Goal: Task Accomplishment & Management: Manage account settings

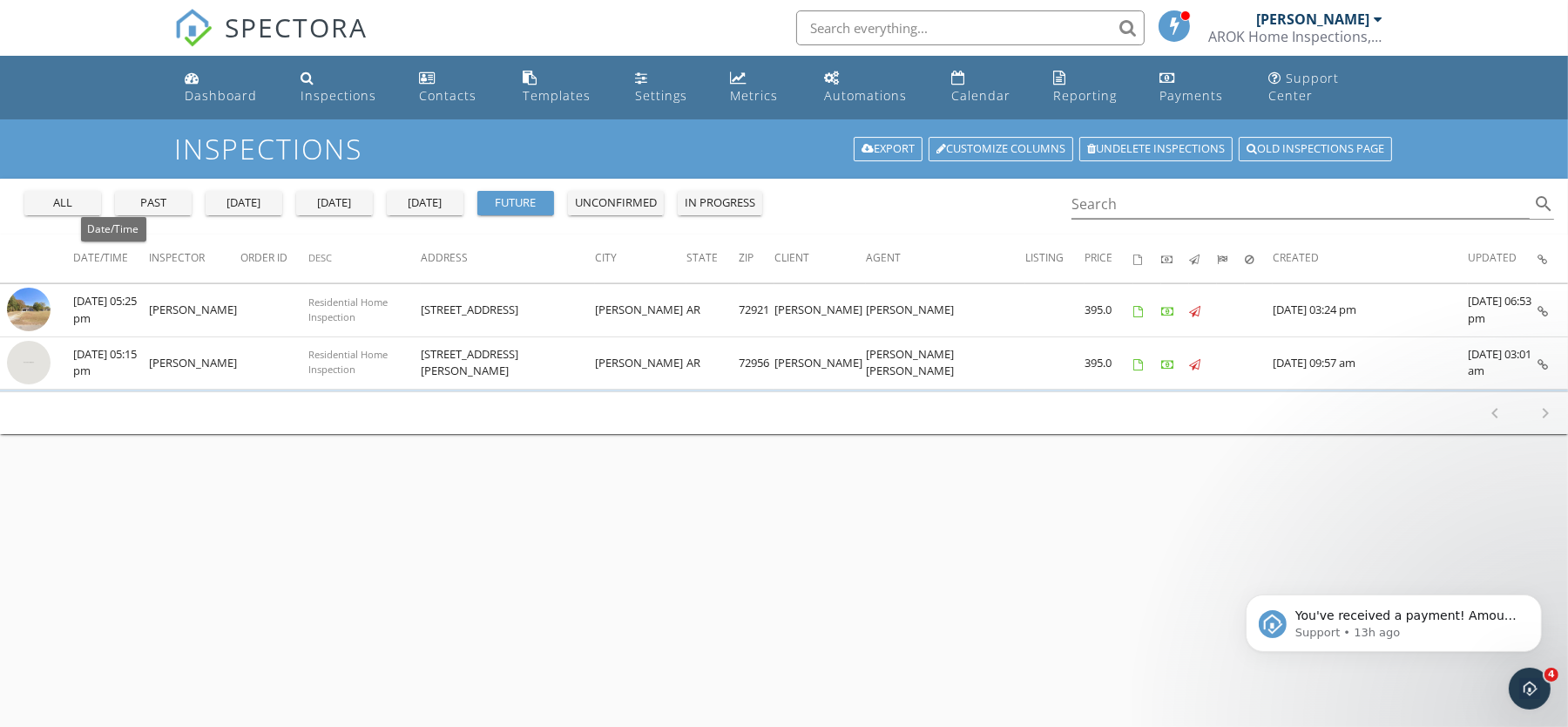
click at [107, 260] on span "Date/Time" at bounding box center [100, 258] width 55 height 15
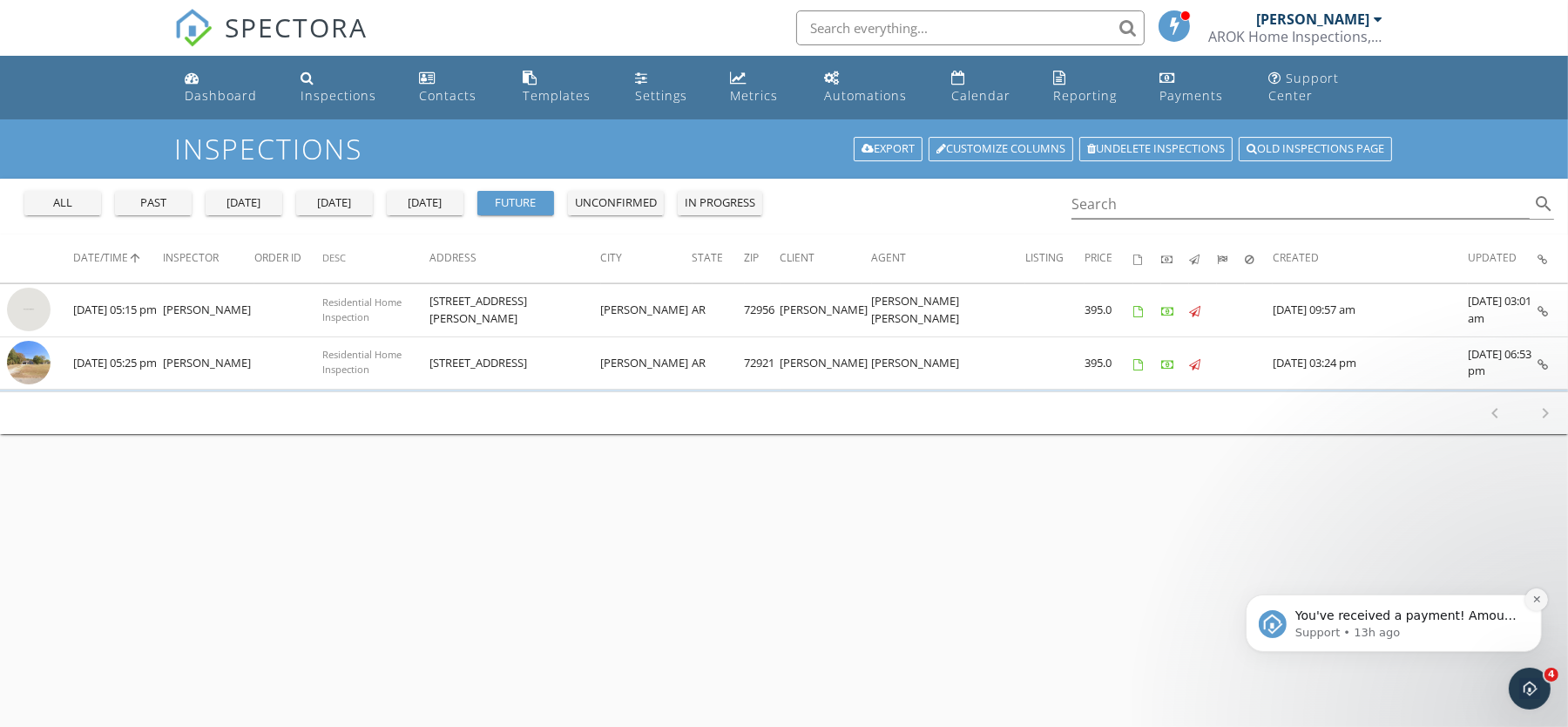
click at [1537, 596] on icon "Dismiss notification" at bounding box center [1536, 598] width 10 height 10
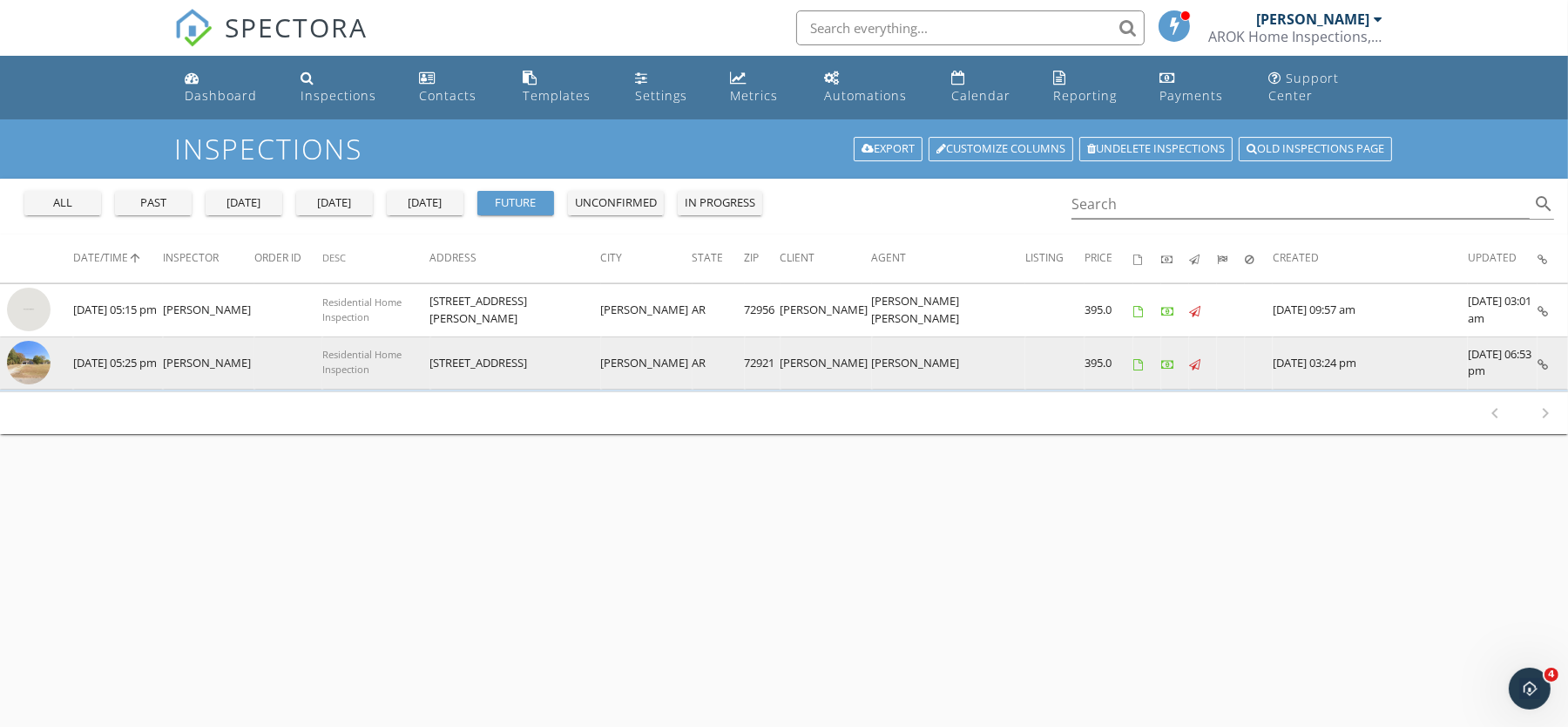
click at [33, 353] on img at bounding box center [29, 362] width 44 height 44
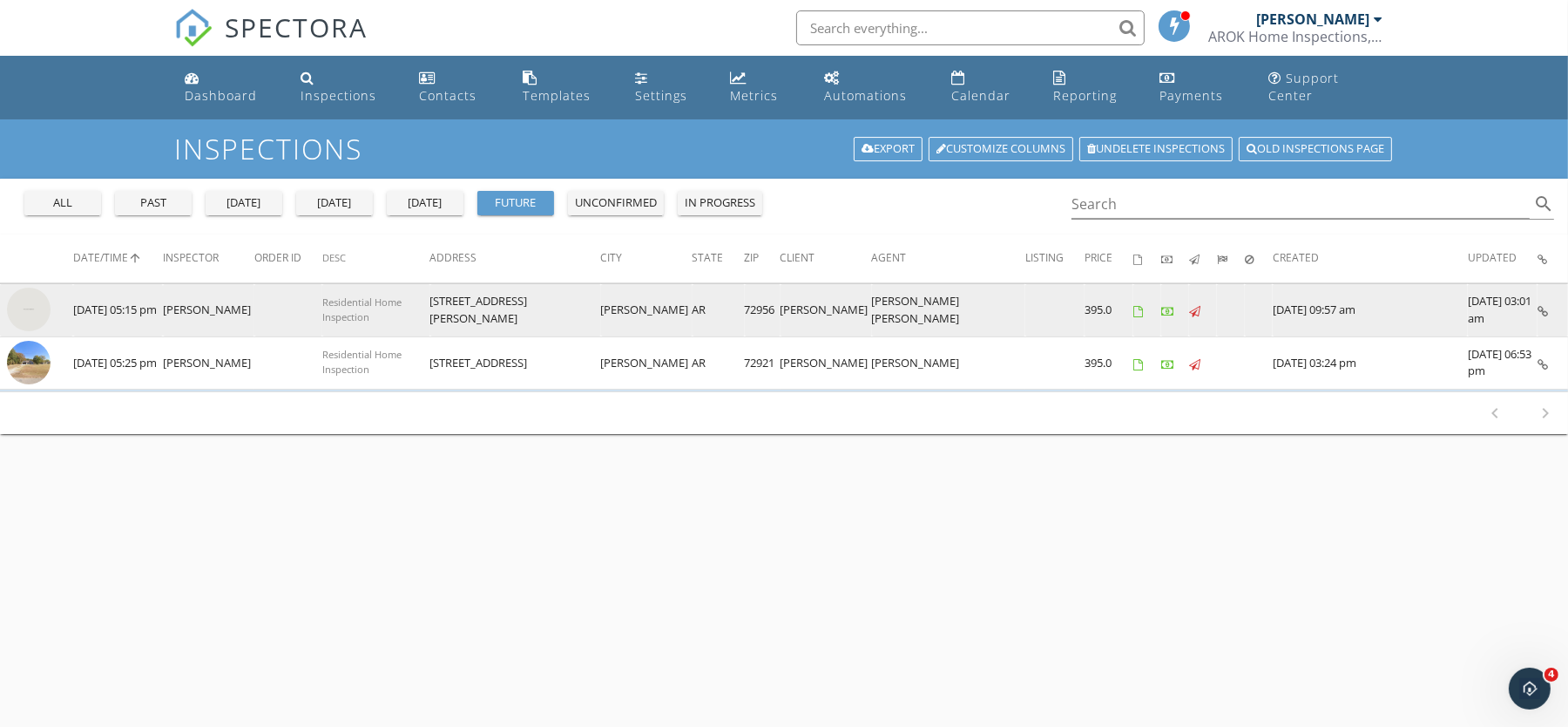
click at [24, 305] on img at bounding box center [29, 309] width 44 height 44
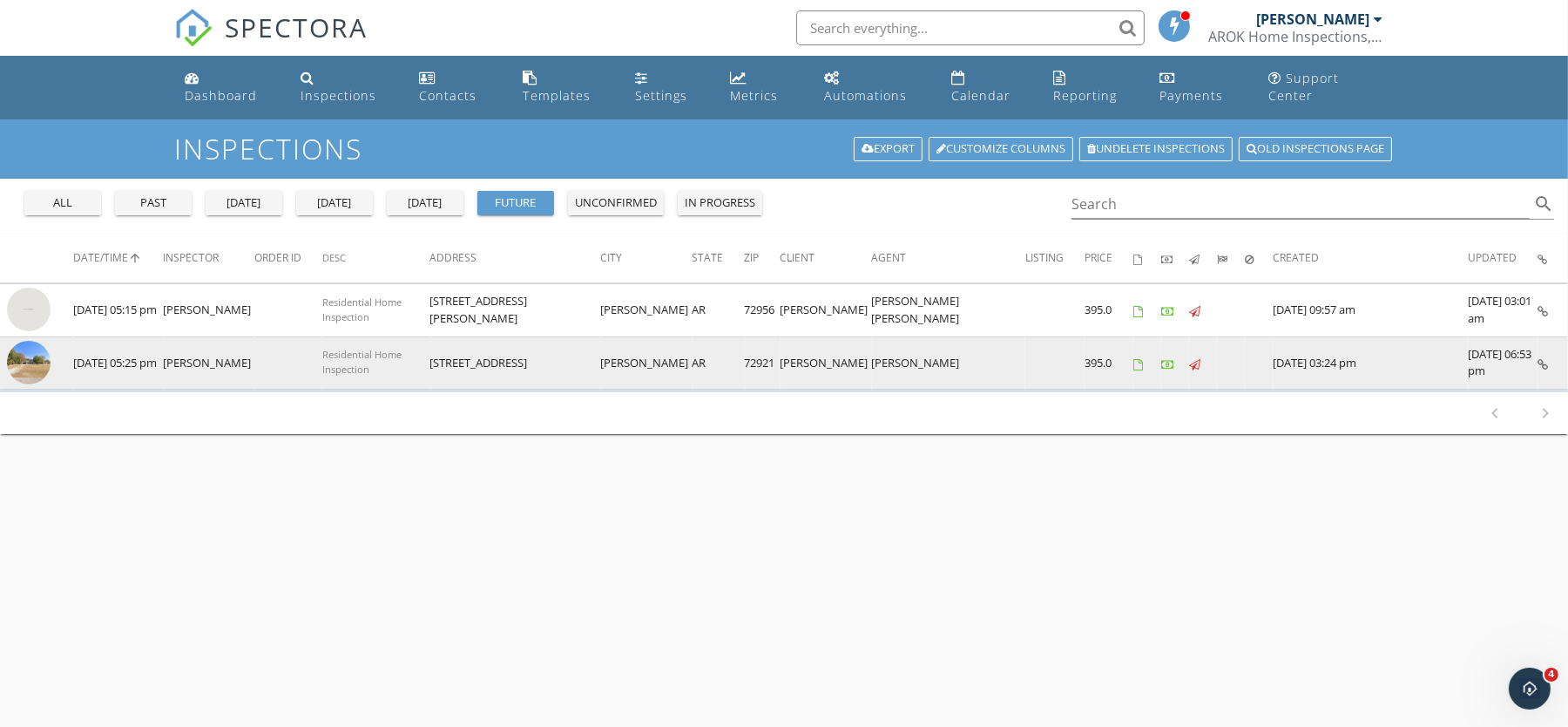
click at [21, 356] on img at bounding box center [29, 362] width 44 height 44
click at [21, 363] on img at bounding box center [29, 362] width 44 height 44
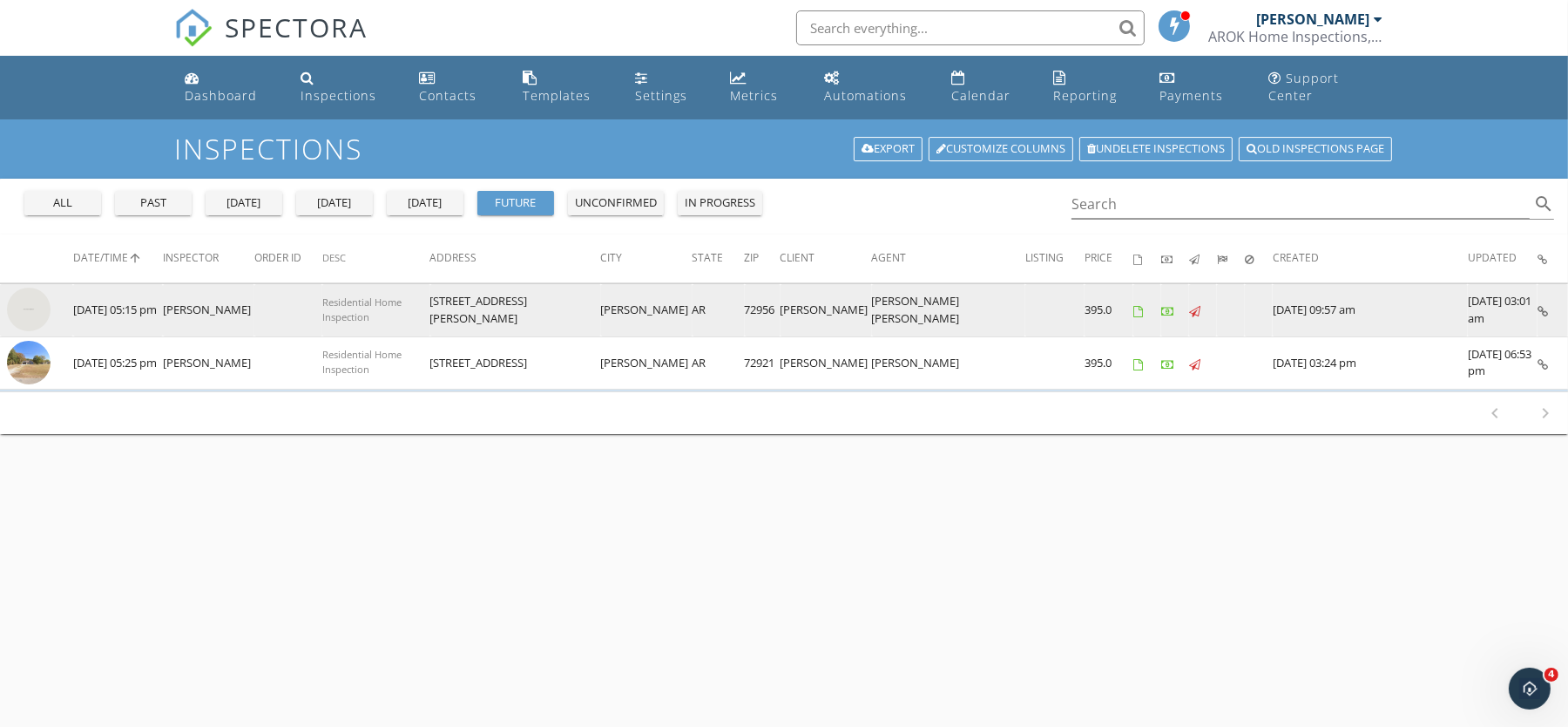
click at [32, 304] on img at bounding box center [29, 309] width 44 height 44
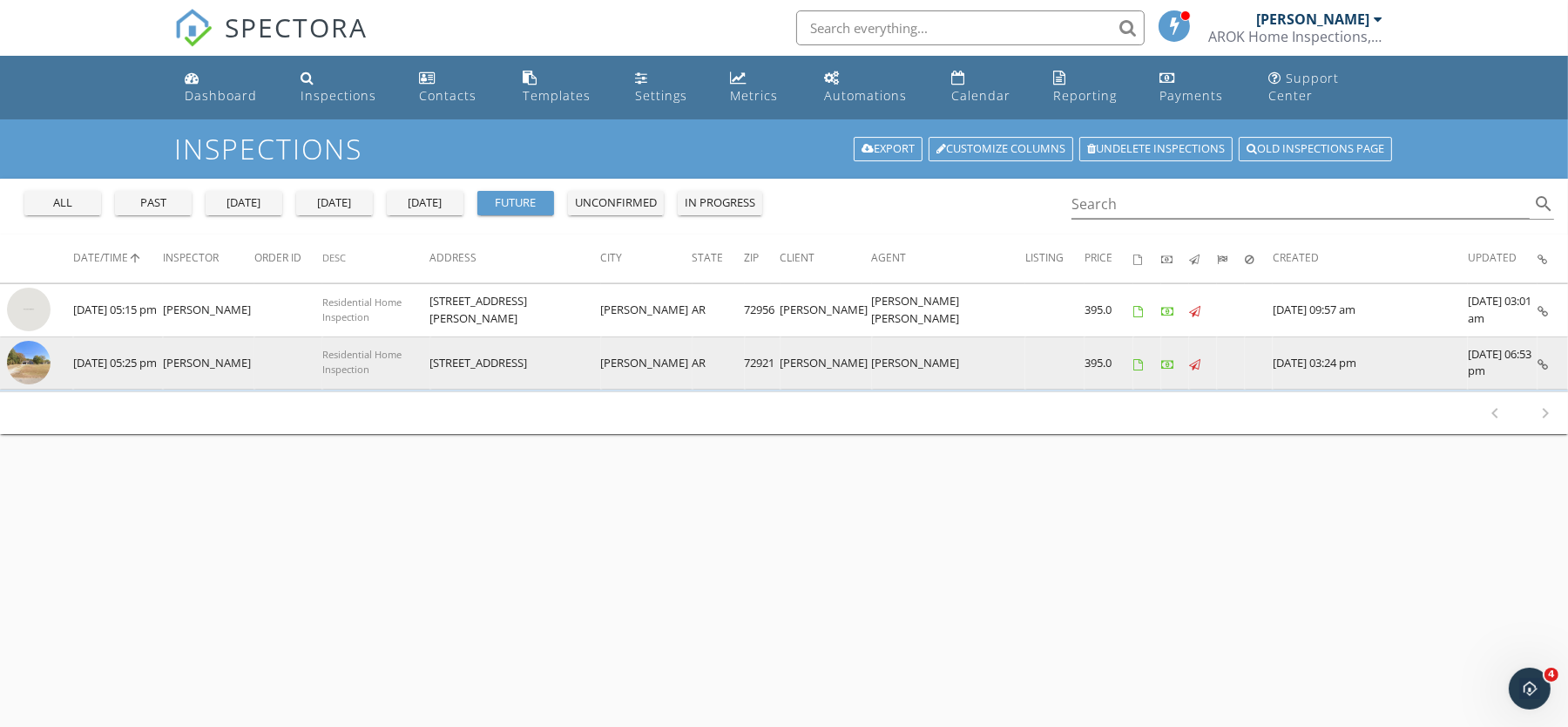
click at [30, 355] on img at bounding box center [29, 362] width 44 height 44
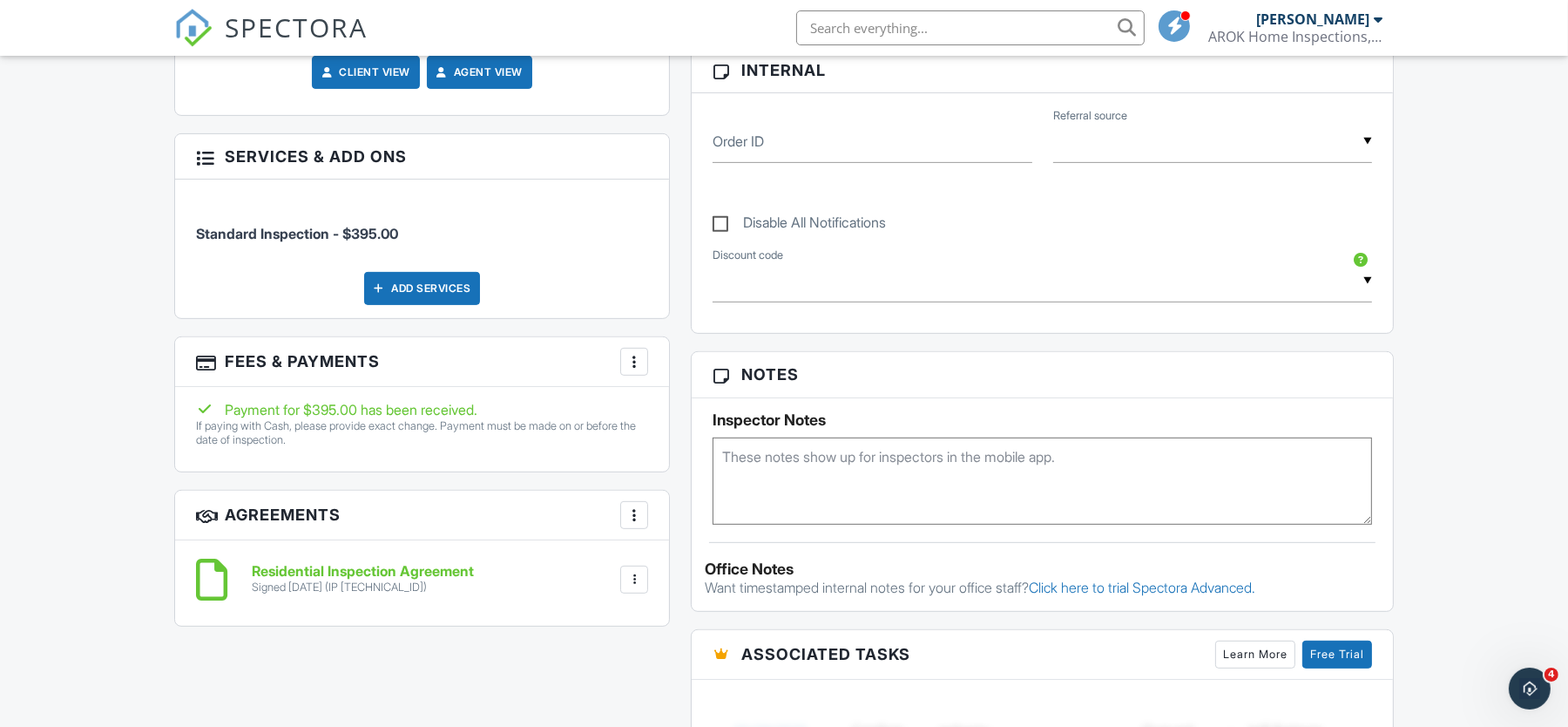
scroll to position [979, 0]
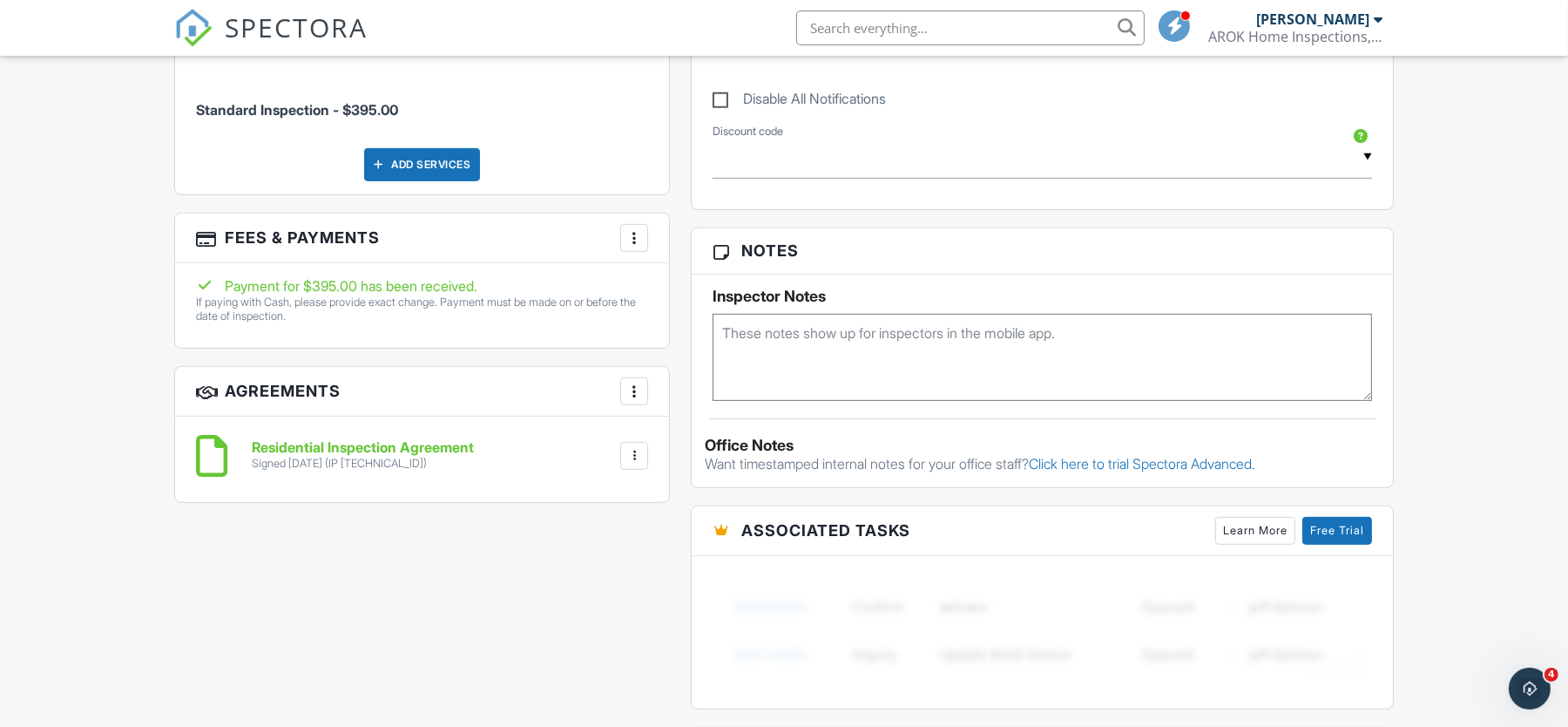
click at [770, 351] on textarea at bounding box center [1042, 357] width 660 height 87
type textarea "Access Code is 8300 Cora-479.407.9248"
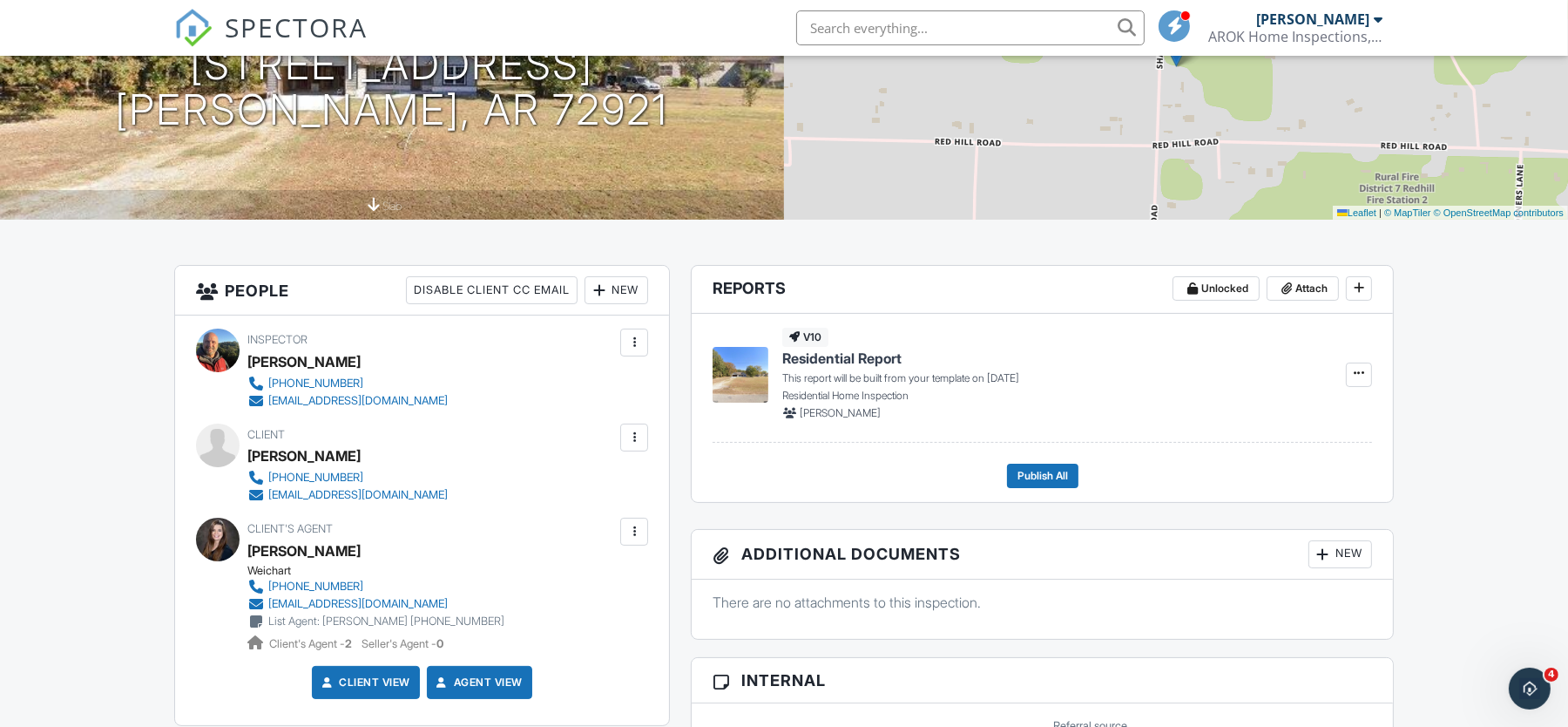
scroll to position [0, 0]
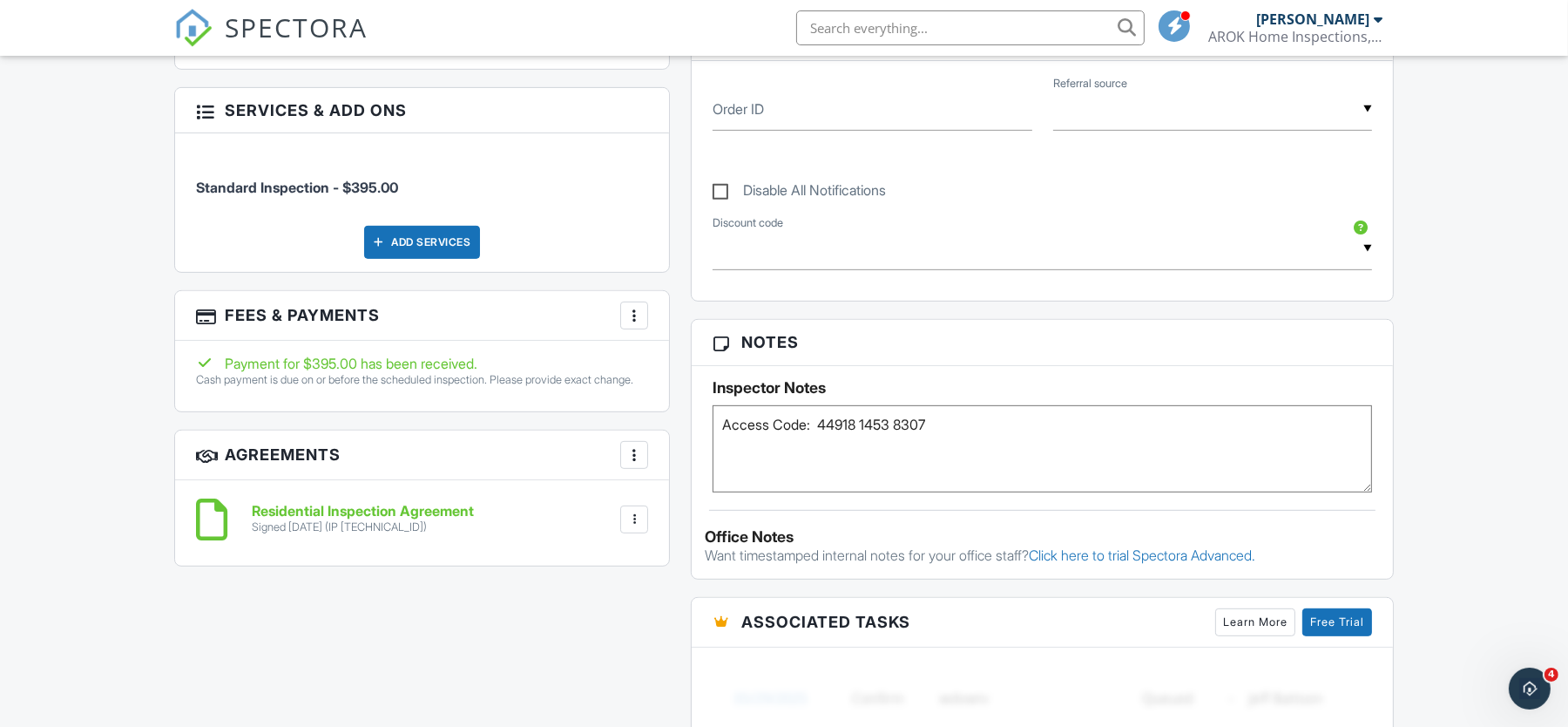
scroll to position [957, 0]
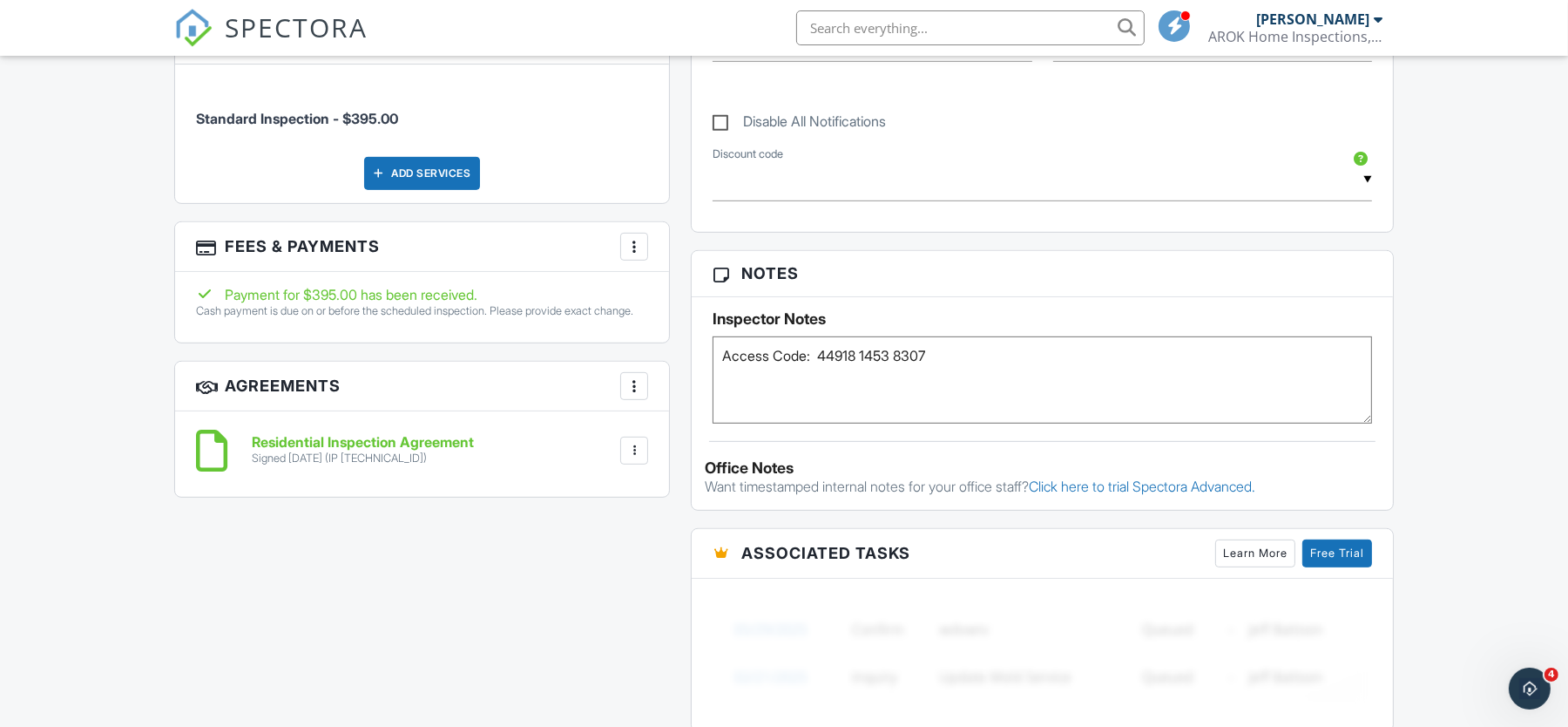
click at [837, 380] on textarea "Access Code: 44918 1453 8307" at bounding box center [1042, 379] width 660 height 87
click at [793, 391] on textarea "Access Code: 44918 1453 8307" at bounding box center [1042, 379] width 660 height 87
click at [1009, 359] on textarea "Access Code: 44918 1453 8307" at bounding box center [1042, 379] width 660 height 87
type textarea "Access Code: 44918 1453 8307 Mr. Brewer -479.7119.6874"
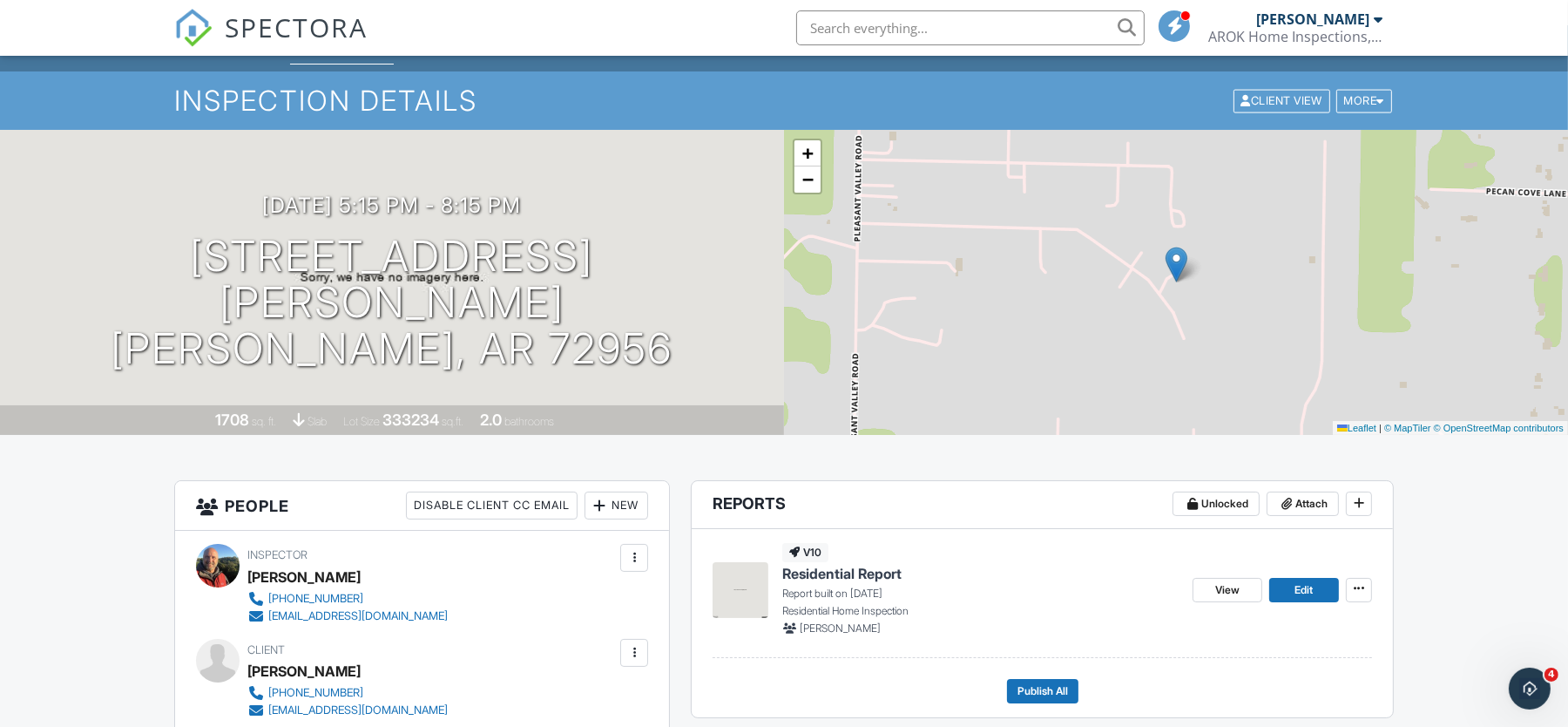
scroll to position [0, 0]
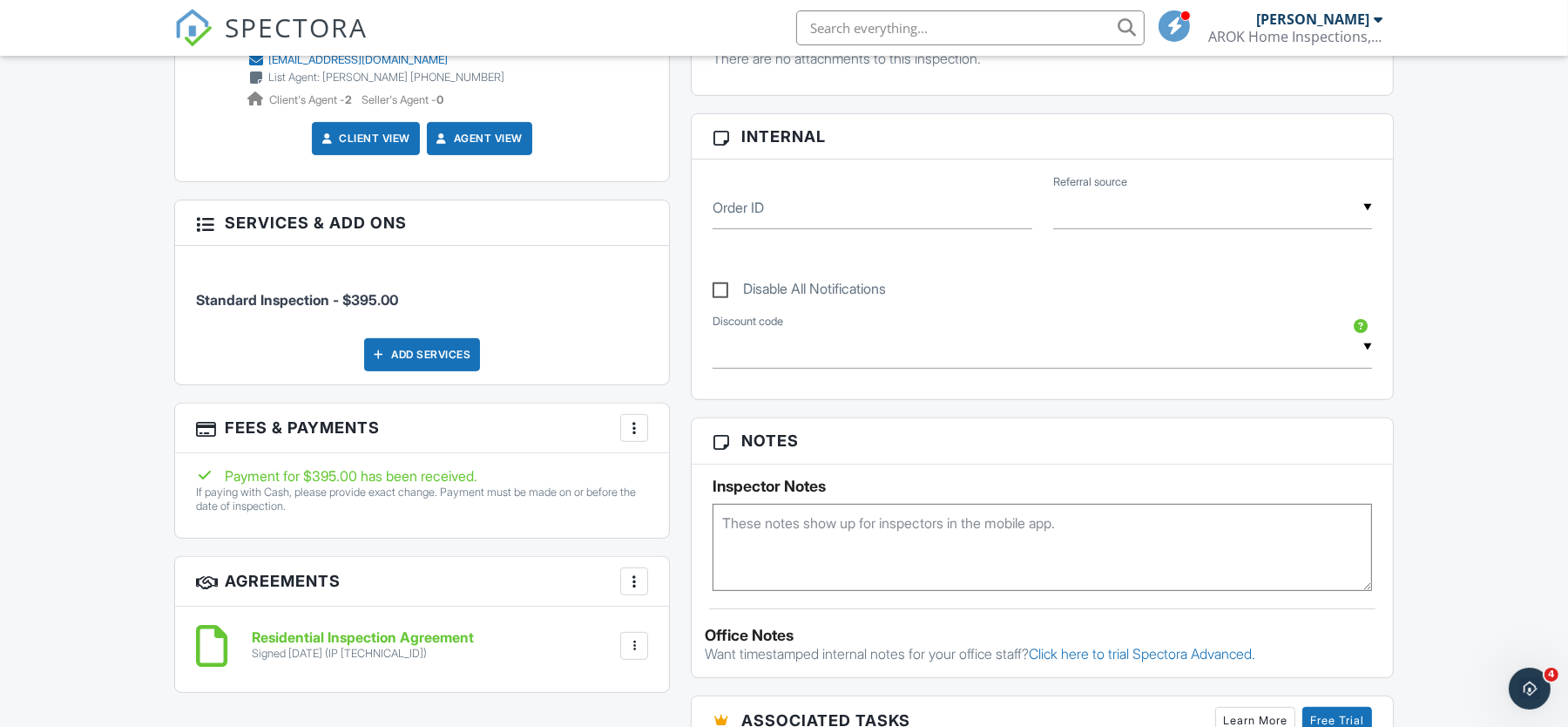
scroll to position [544, 0]
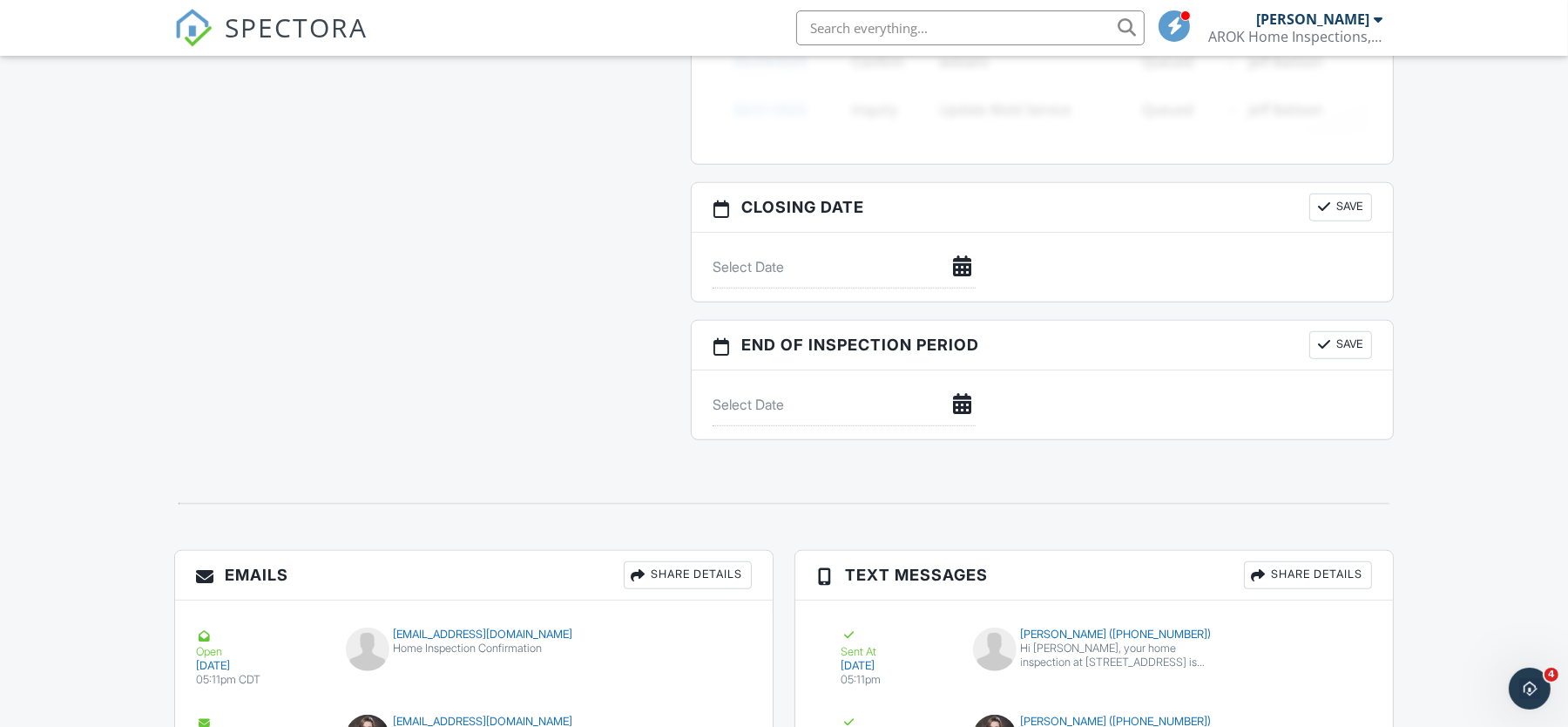
scroll to position [870, 0]
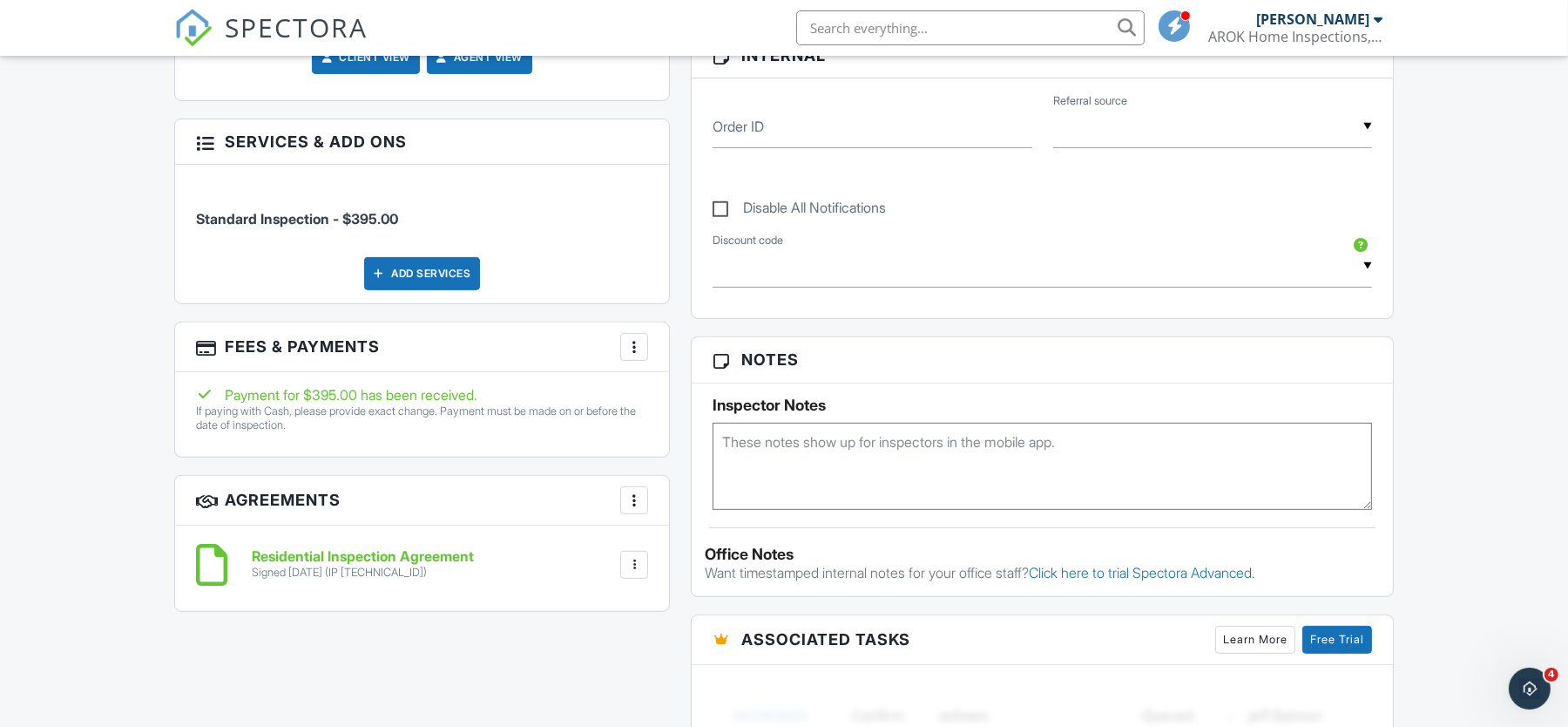
click at [872, 467] on textarea at bounding box center [1042, 466] width 660 height 87
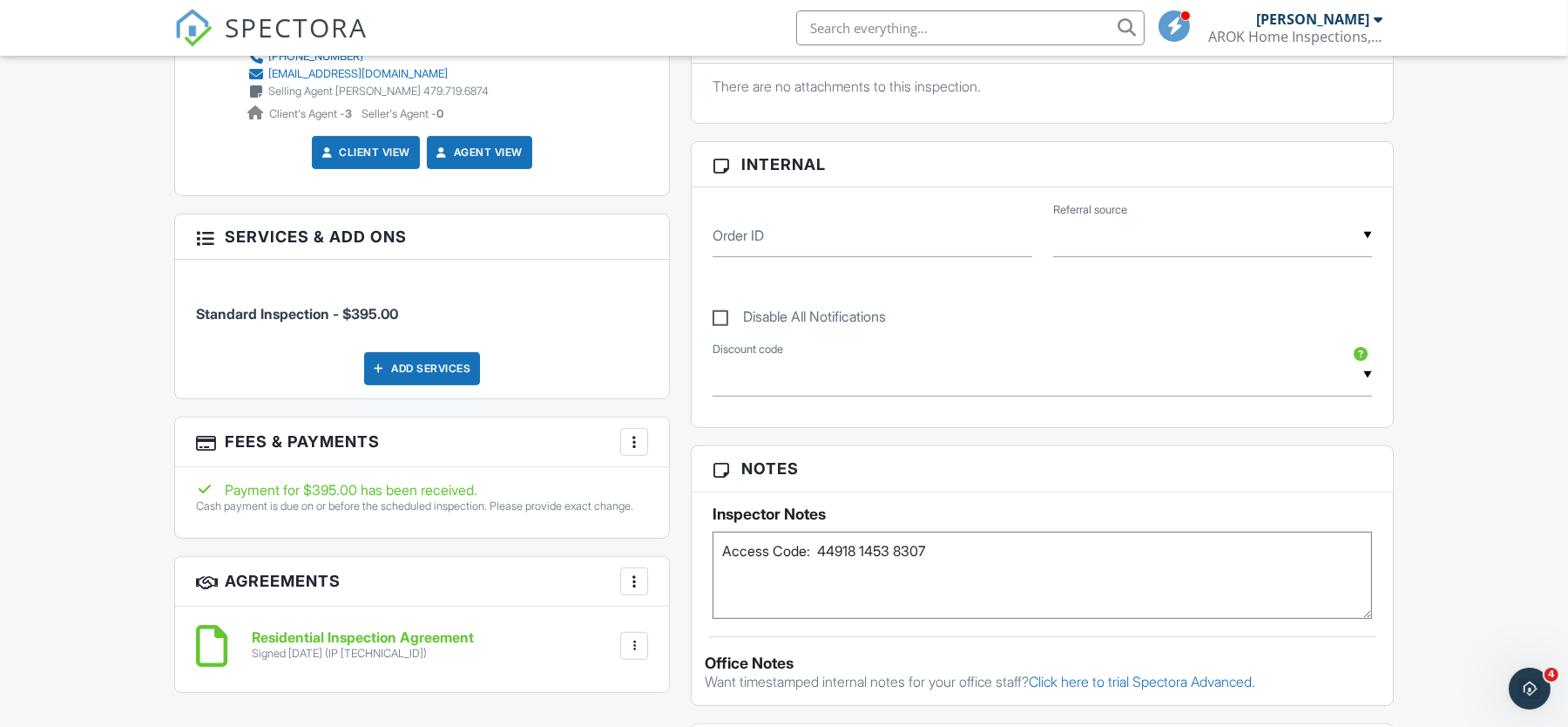
click at [958, 563] on textarea "Access Code: 44918 1453 8307" at bounding box center [1042, 574] width 660 height 87
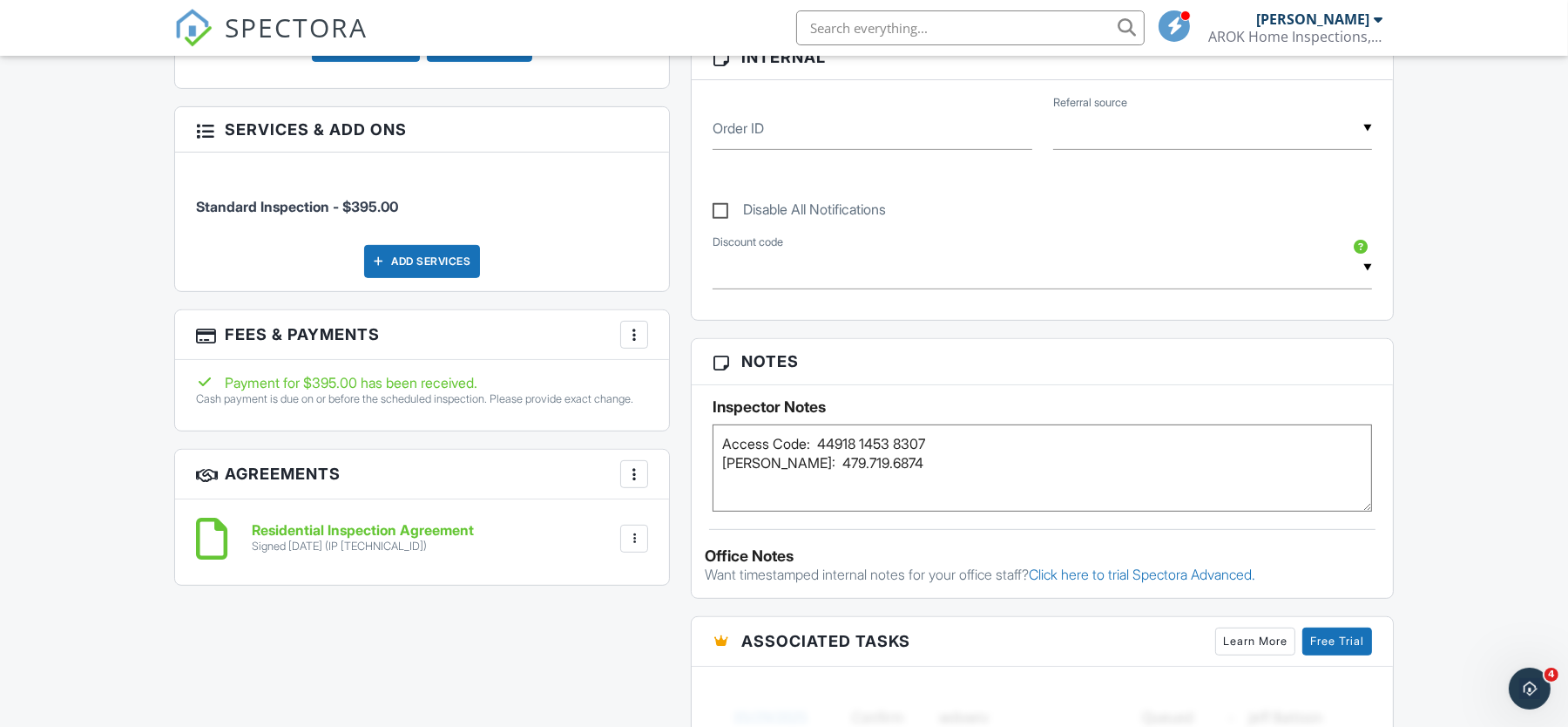
scroll to position [870, 0]
type textarea "Access Code: 44918 1453 8307 Mr. Brewer: 479.719.6874"
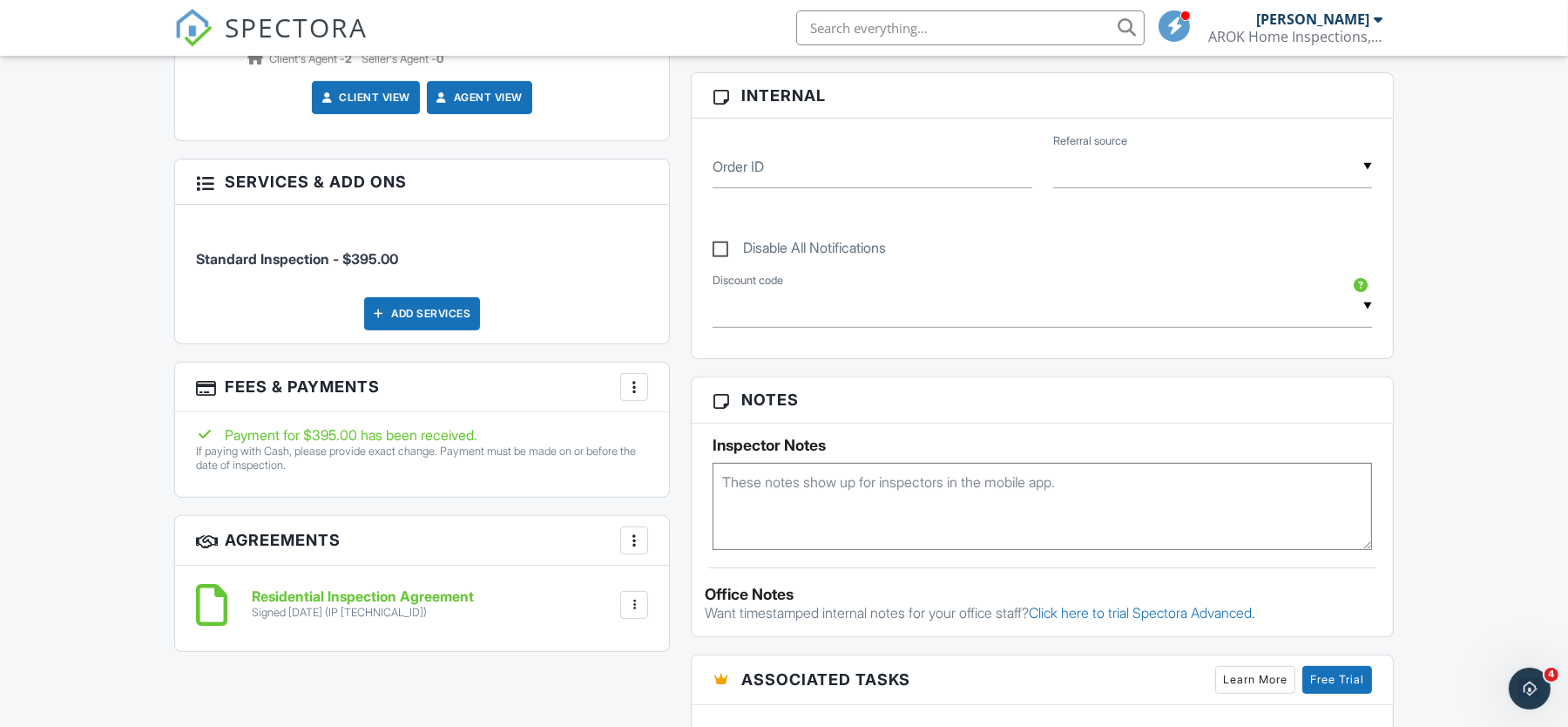
scroll to position [870, 0]
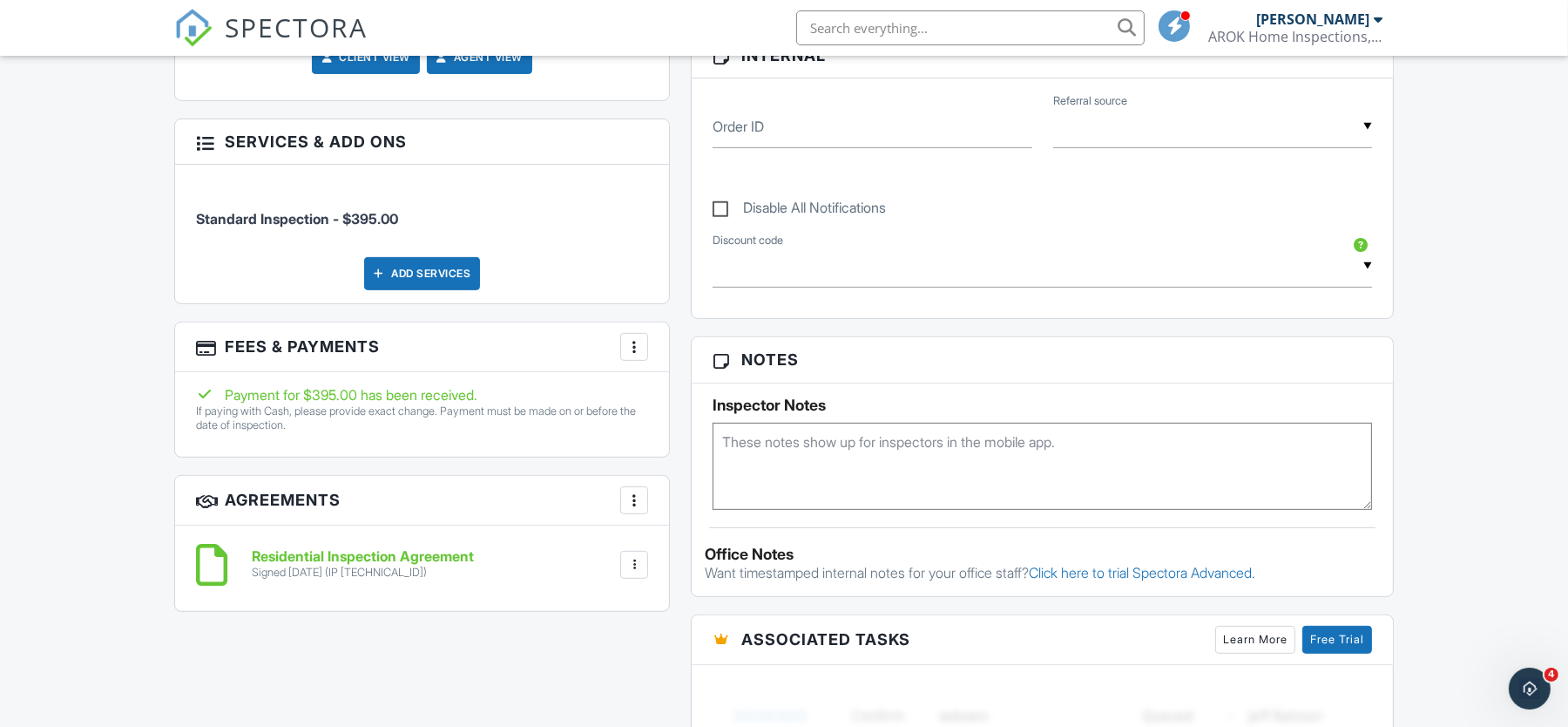
click at [870, 463] on textarea at bounding box center [1042, 466] width 660 height 87
type textarea "Access Code: 8300 Cora: 479.407.9248"
